Goal: Transaction & Acquisition: Download file/media

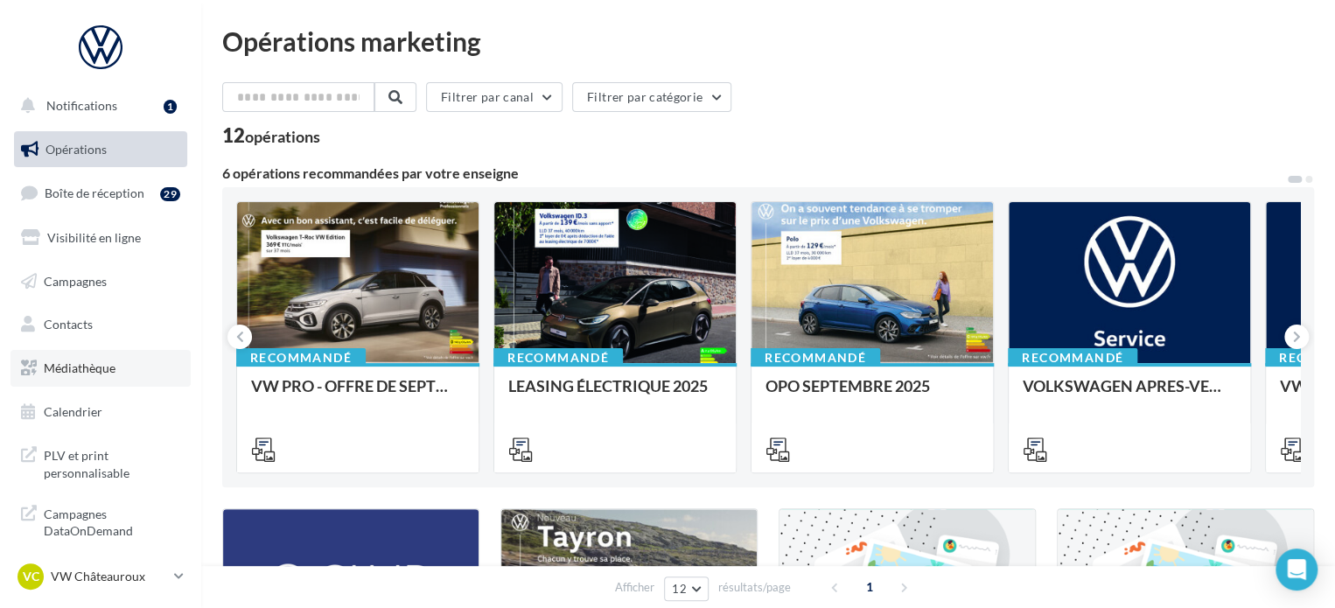
click at [113, 355] on link "Médiathèque" at bounding box center [100, 368] width 180 height 37
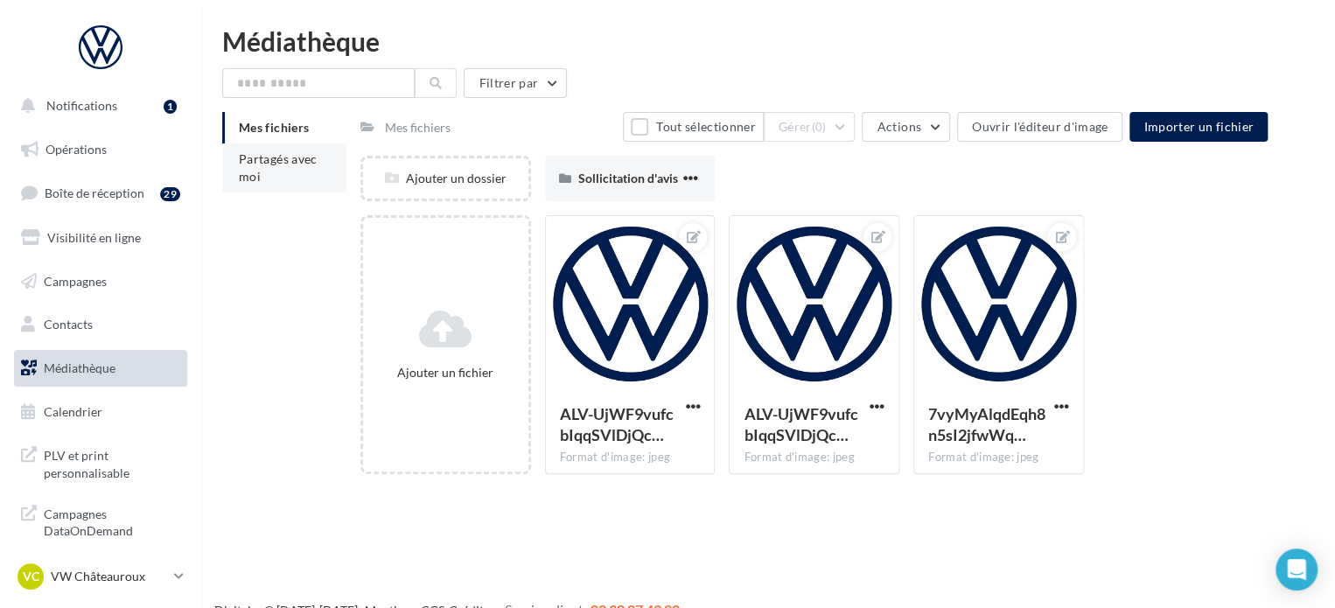
click at [290, 167] on li "Partagés avec moi" at bounding box center [284, 167] width 124 height 49
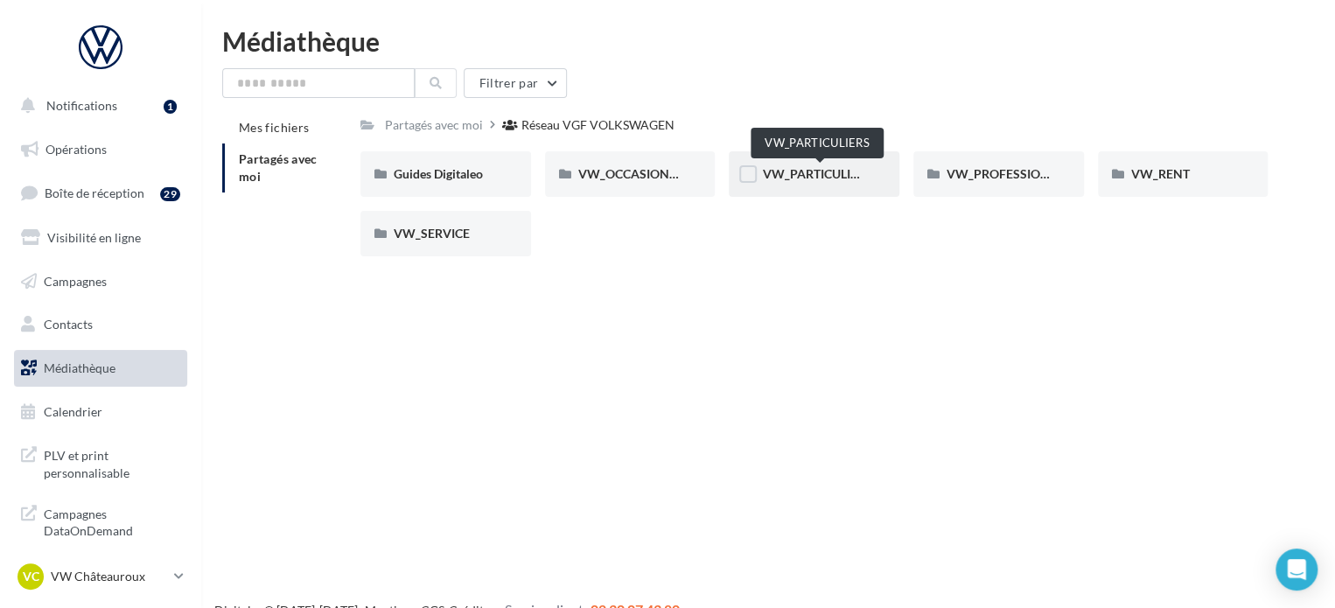
click at [791, 178] on span "VW_PARTICULIERS" at bounding box center [816, 173] width 109 height 15
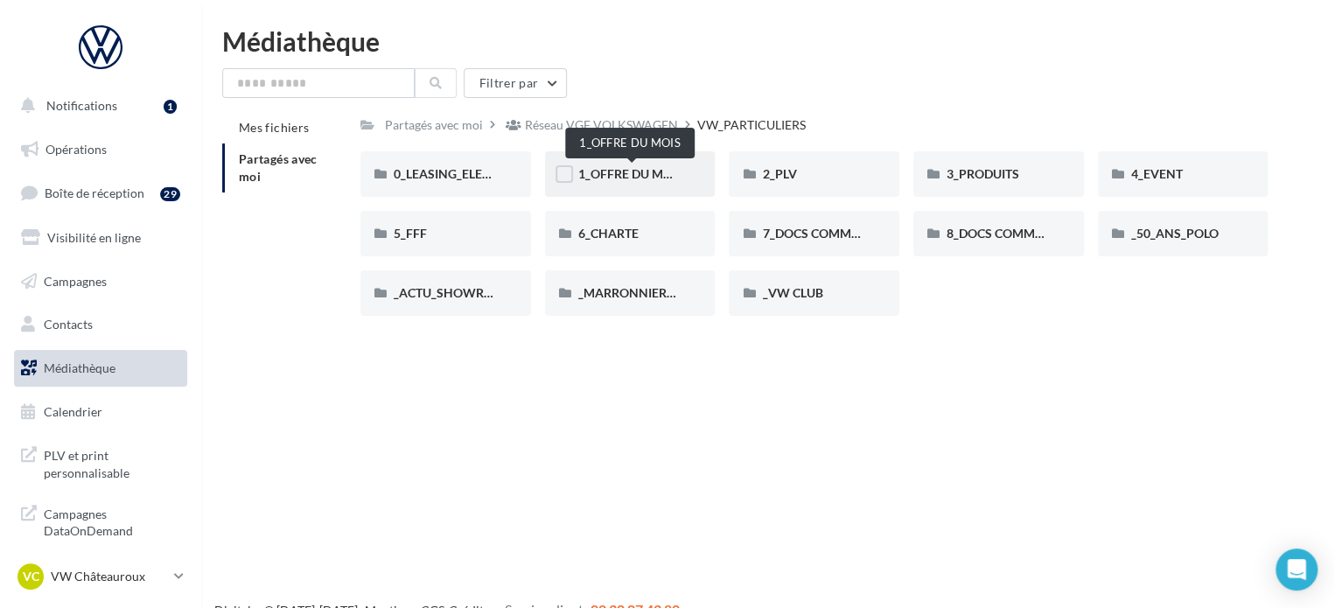
click at [631, 171] on span "1_OFFRE DU MOIS" at bounding box center [630, 173] width 105 height 15
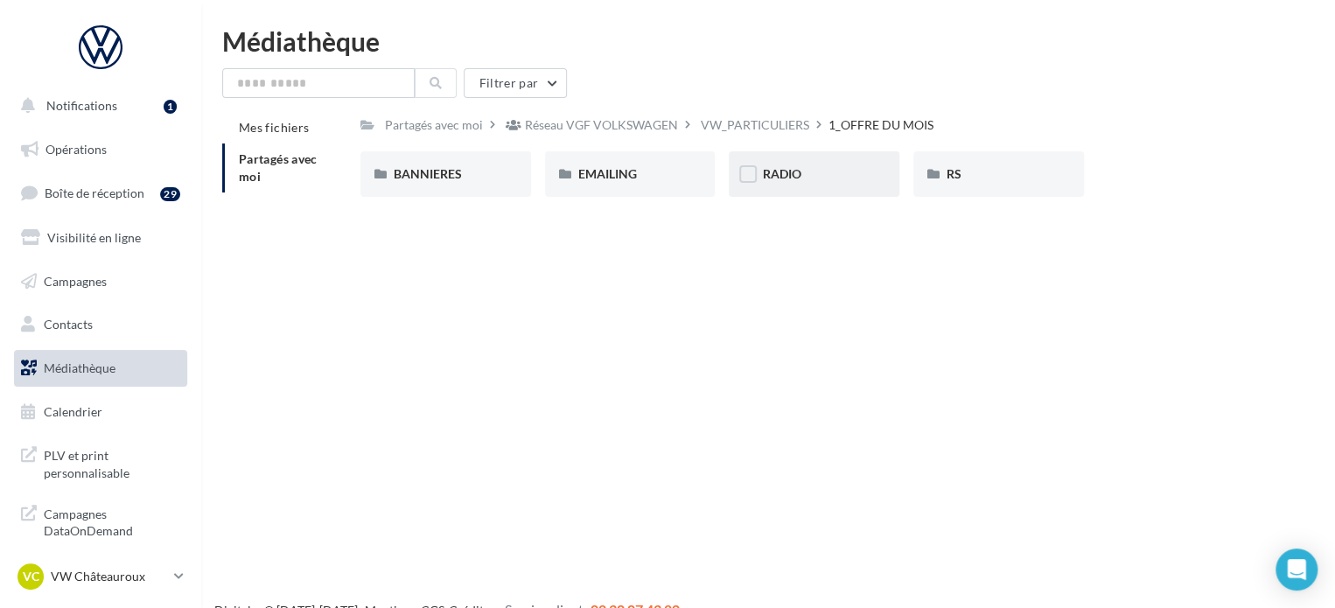
click at [843, 181] on div "RADIO" at bounding box center [814, 173] width 104 height 17
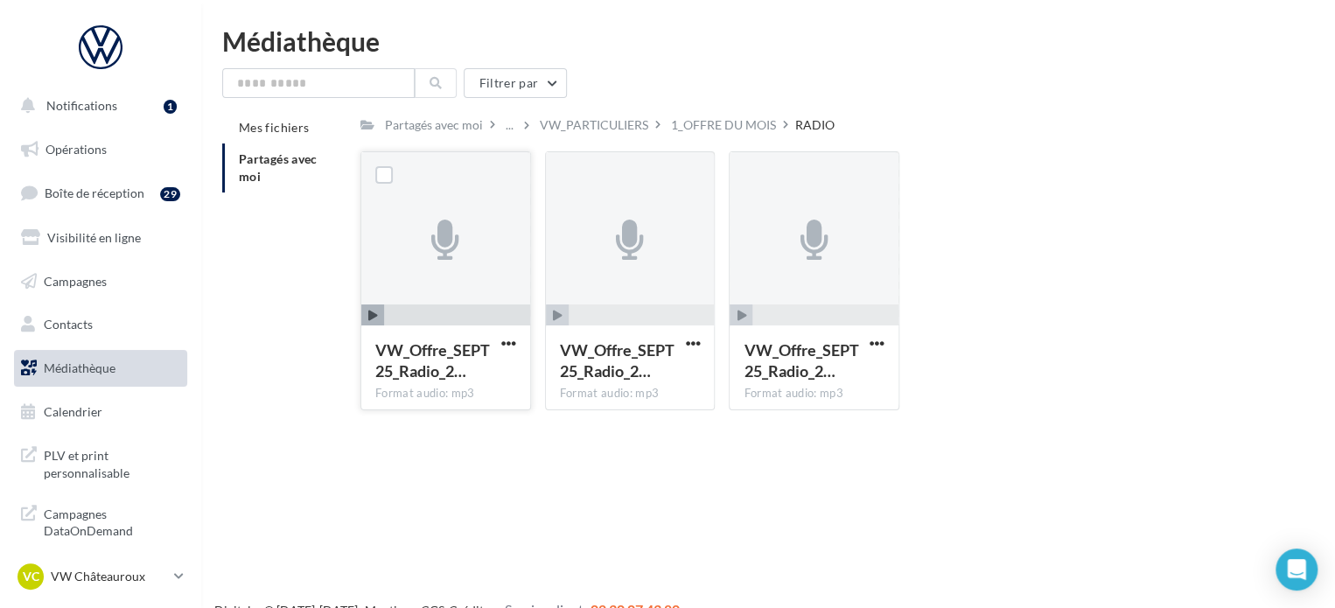
click at [366, 318] on span "button" at bounding box center [372, 315] width 23 height 23
click at [373, 317] on icon "button" at bounding box center [373, 315] width 10 height 10
click at [371, 316] on icon "button" at bounding box center [373, 315] width 10 height 10
click at [510, 342] on span "button" at bounding box center [508, 343] width 15 height 15
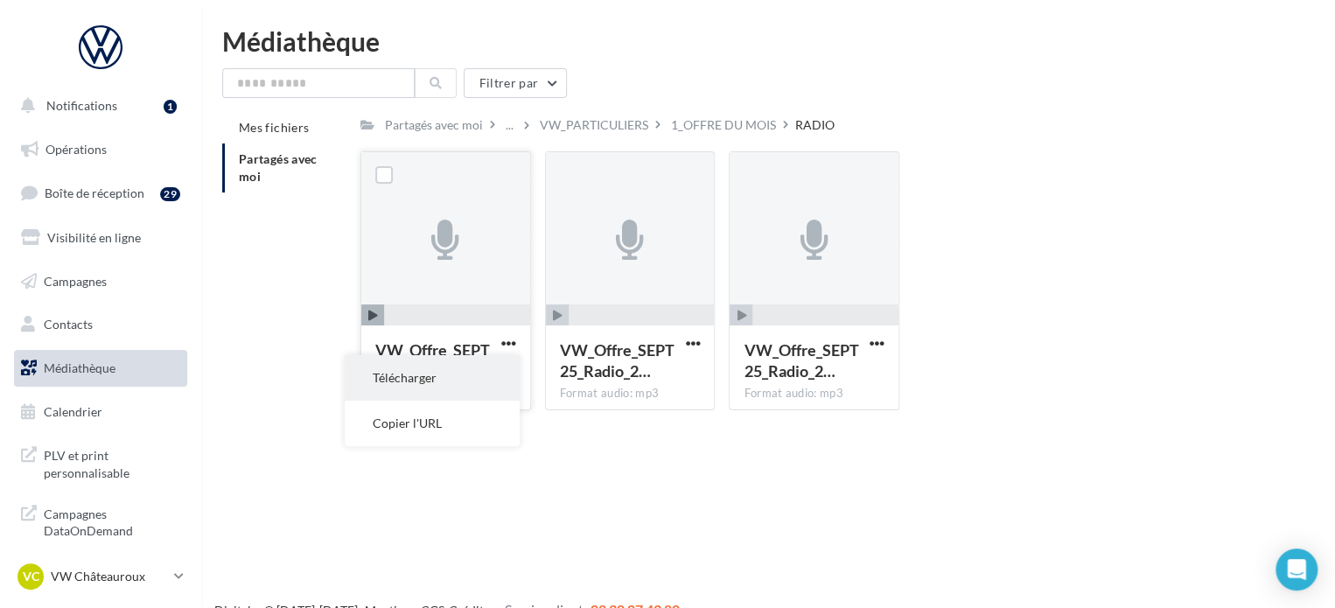
click at [394, 373] on button "Télécharger" at bounding box center [432, 377] width 175 height 45
